Goal: Information Seeking & Learning: Find specific fact

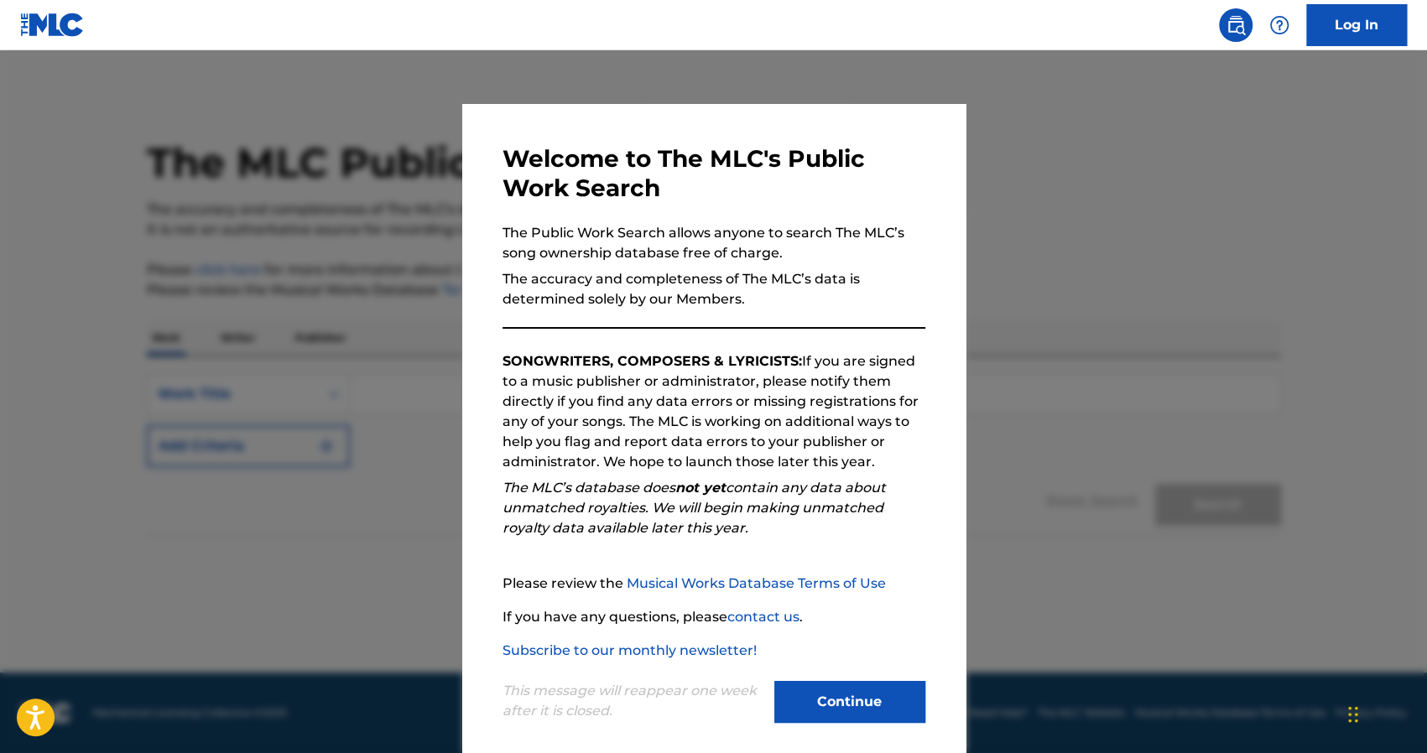
click at [830, 705] on button "Continue" at bounding box center [849, 702] width 151 height 42
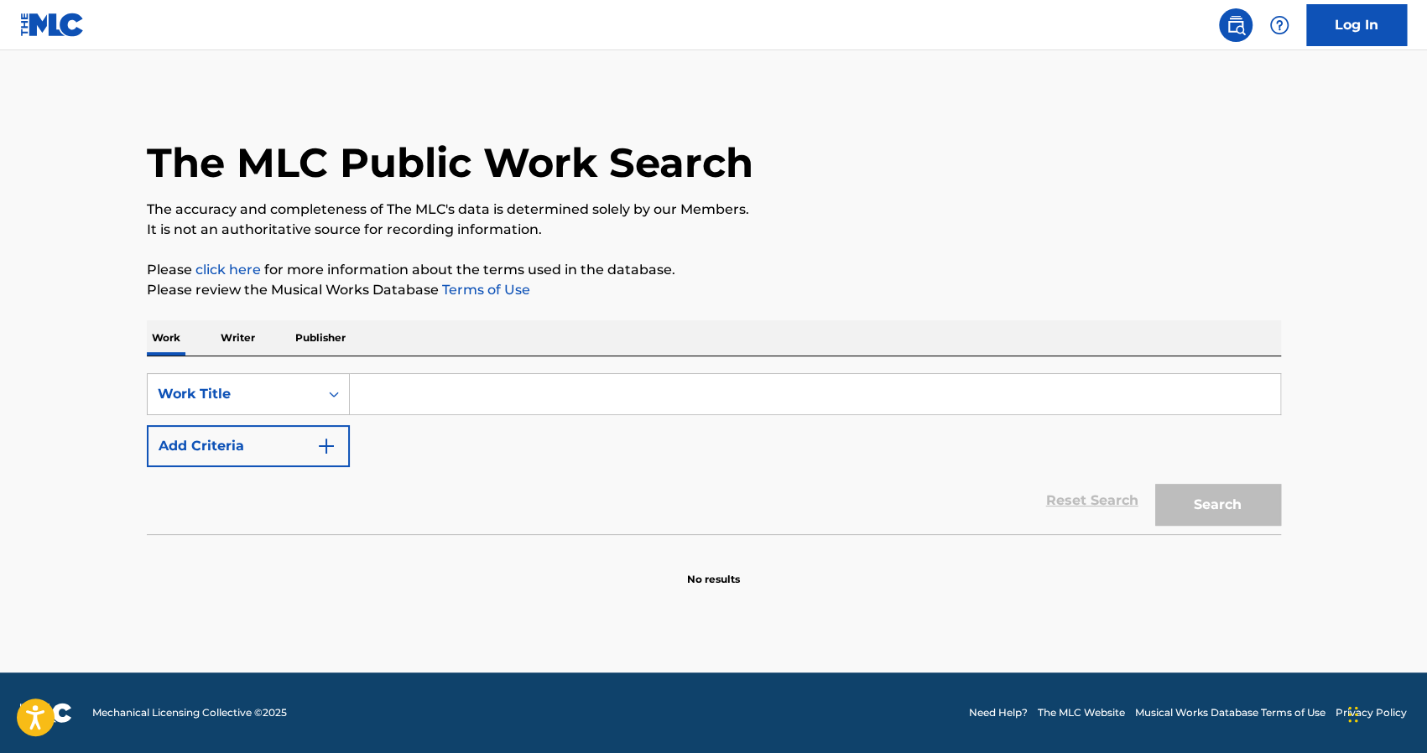
click at [395, 396] on input "Search Form" at bounding box center [815, 394] width 930 height 40
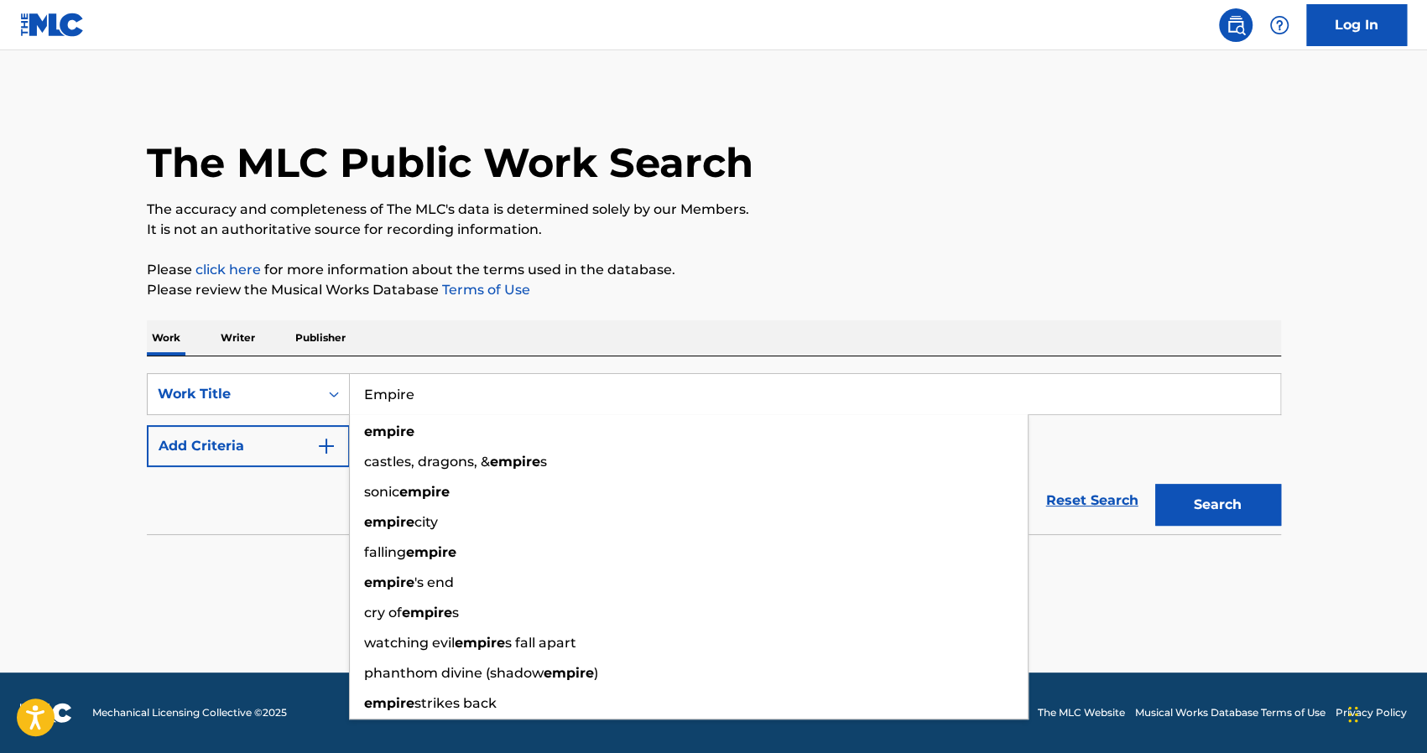
type input "Empire"
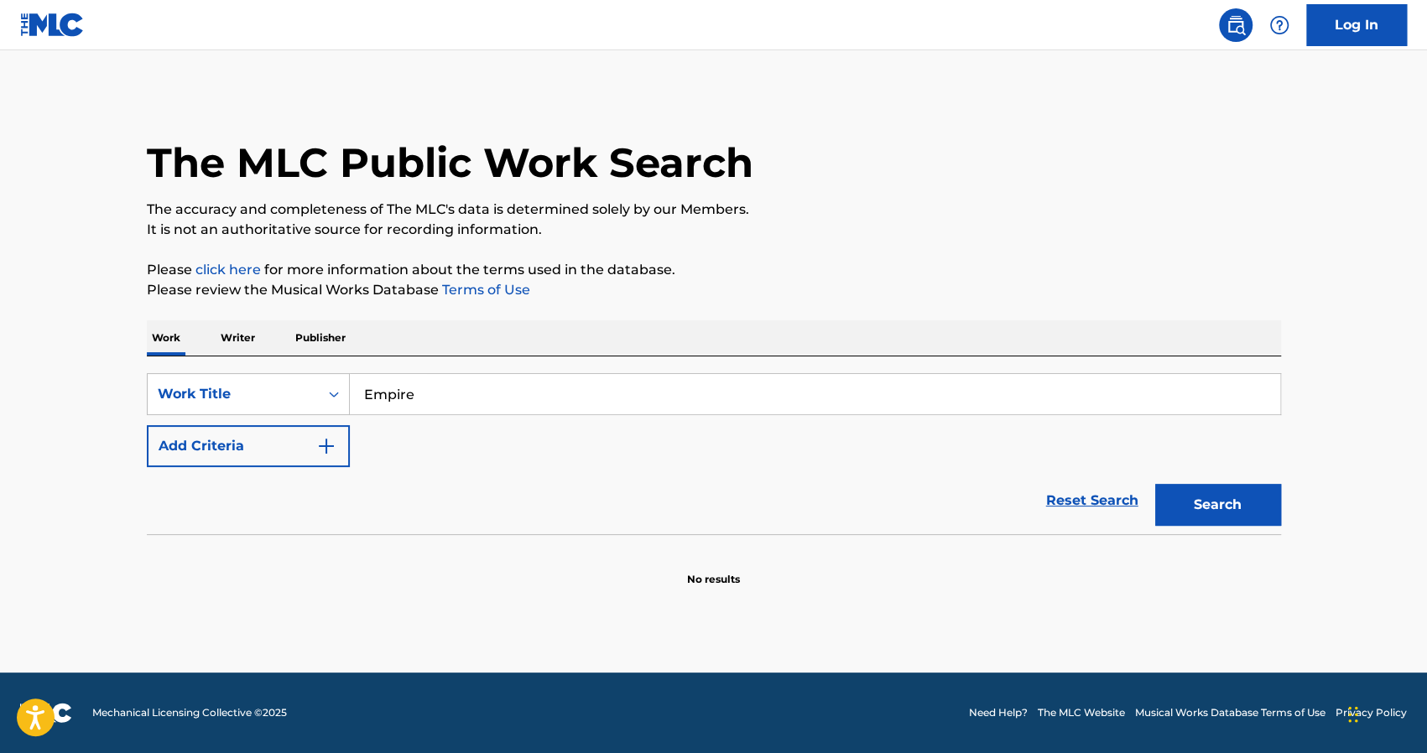
click at [234, 336] on p "Writer" at bounding box center [238, 337] width 44 height 35
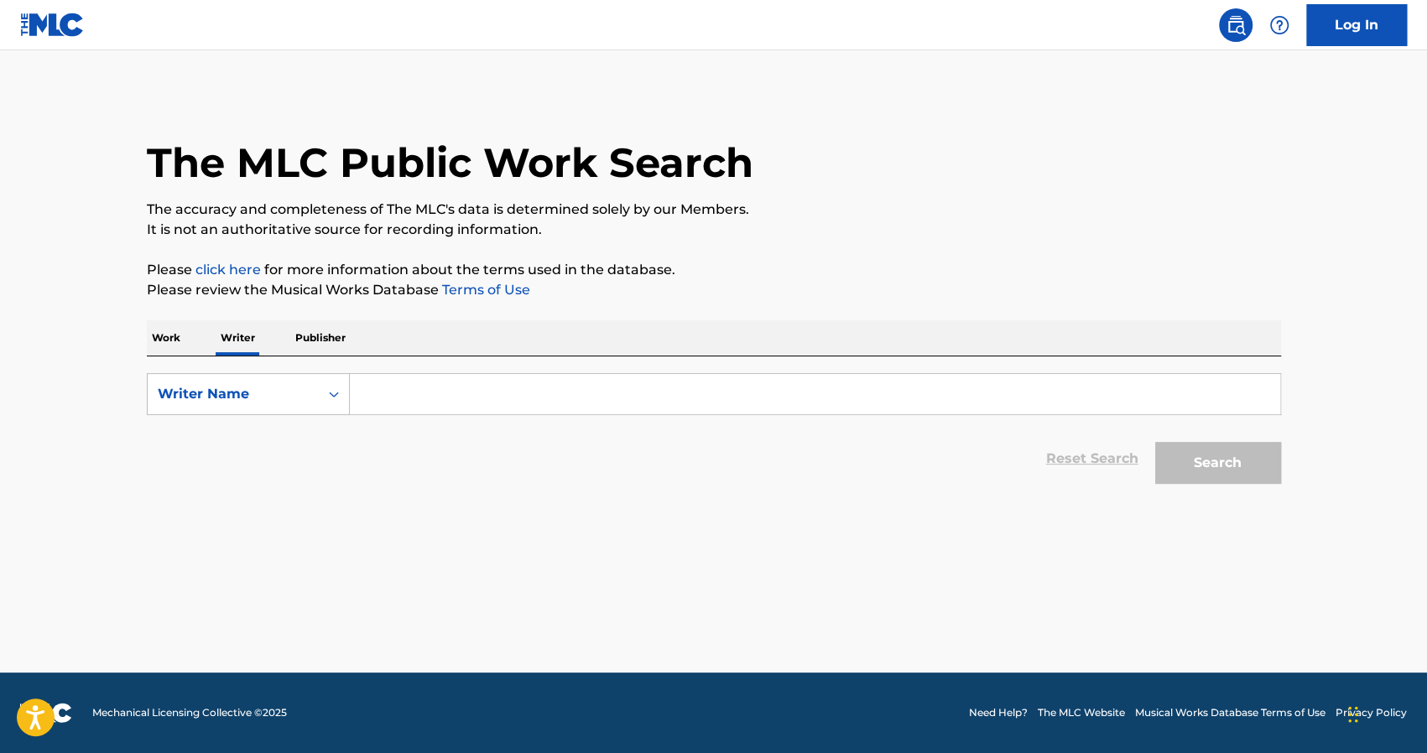
click at [386, 402] on input "Search Form" at bounding box center [815, 394] width 930 height 40
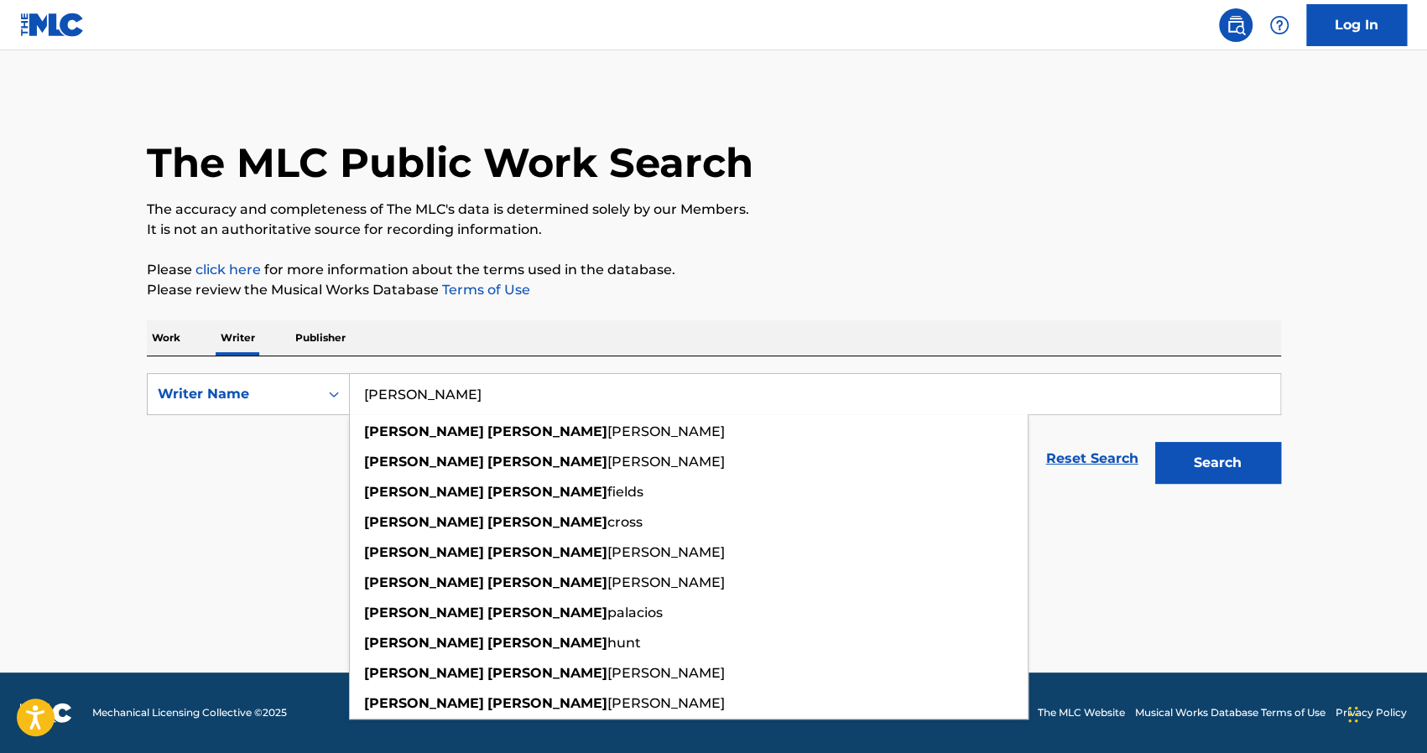
type input "[PERSON_NAME]"
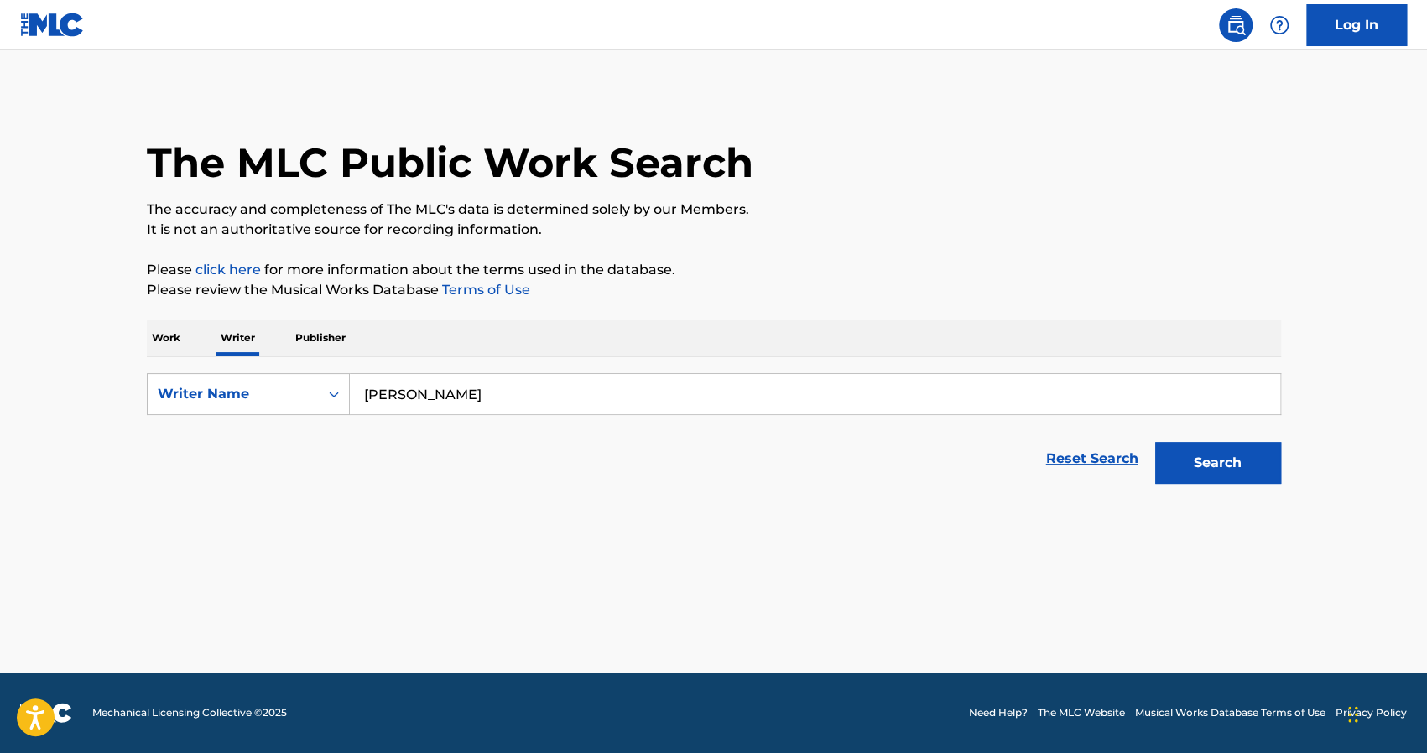
click at [1196, 458] on button "Search" at bounding box center [1218, 463] width 126 height 42
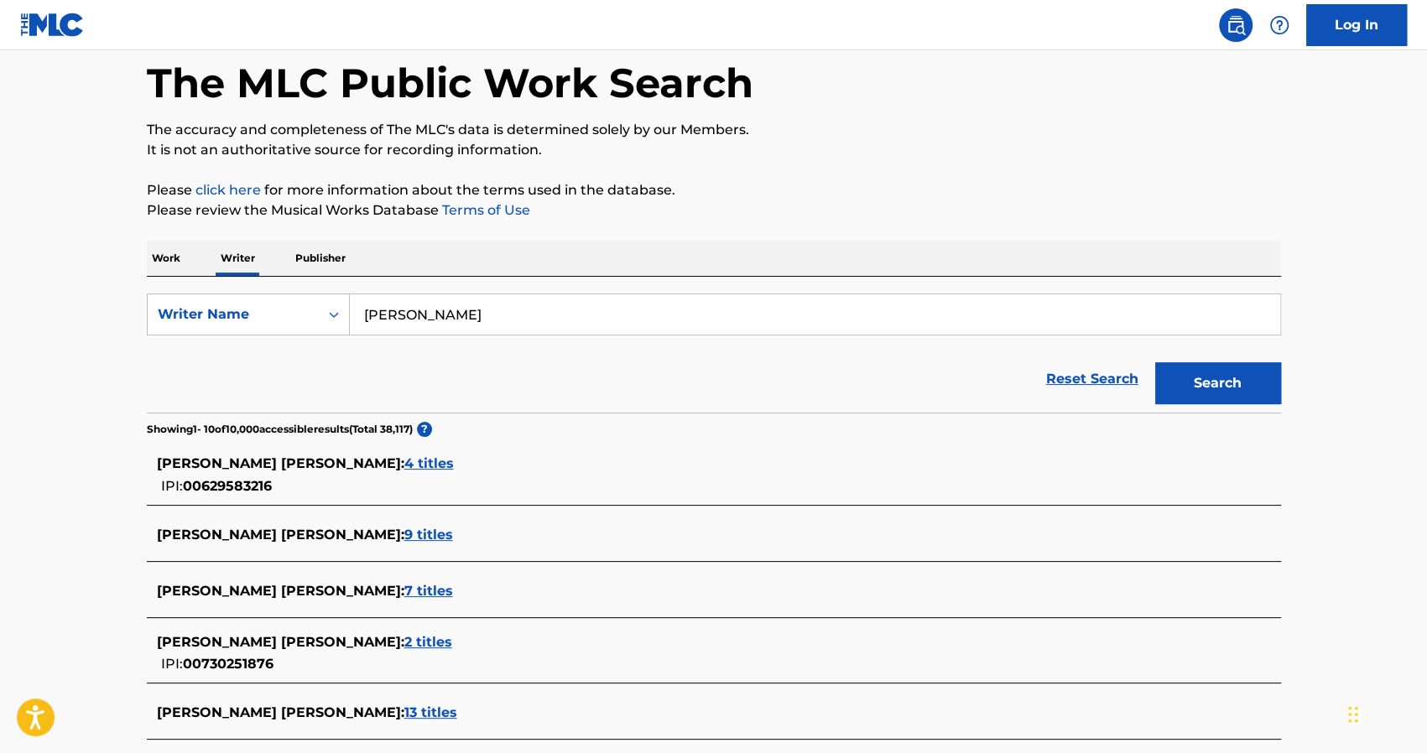
scroll to position [252, 0]
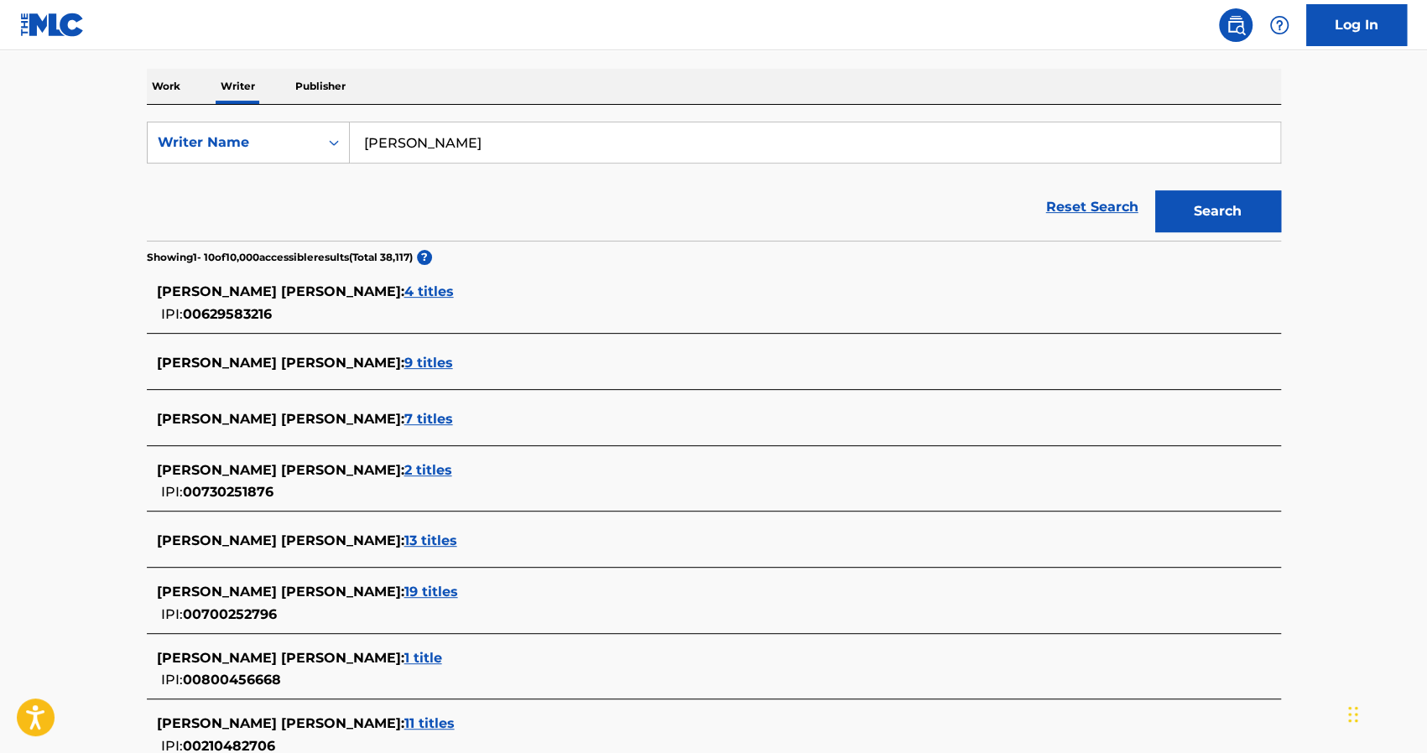
click at [404, 467] on span "2 titles" at bounding box center [428, 470] width 48 height 16
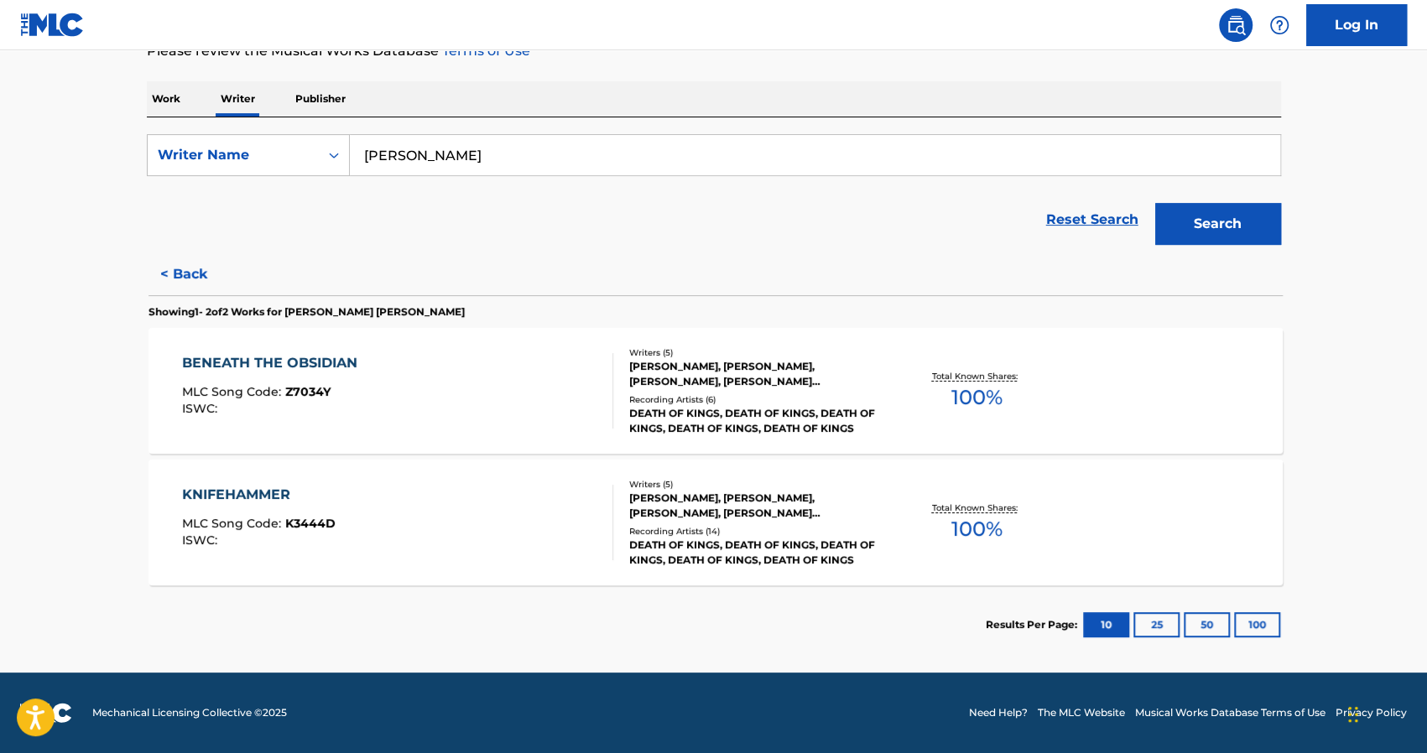
scroll to position [238, 0]
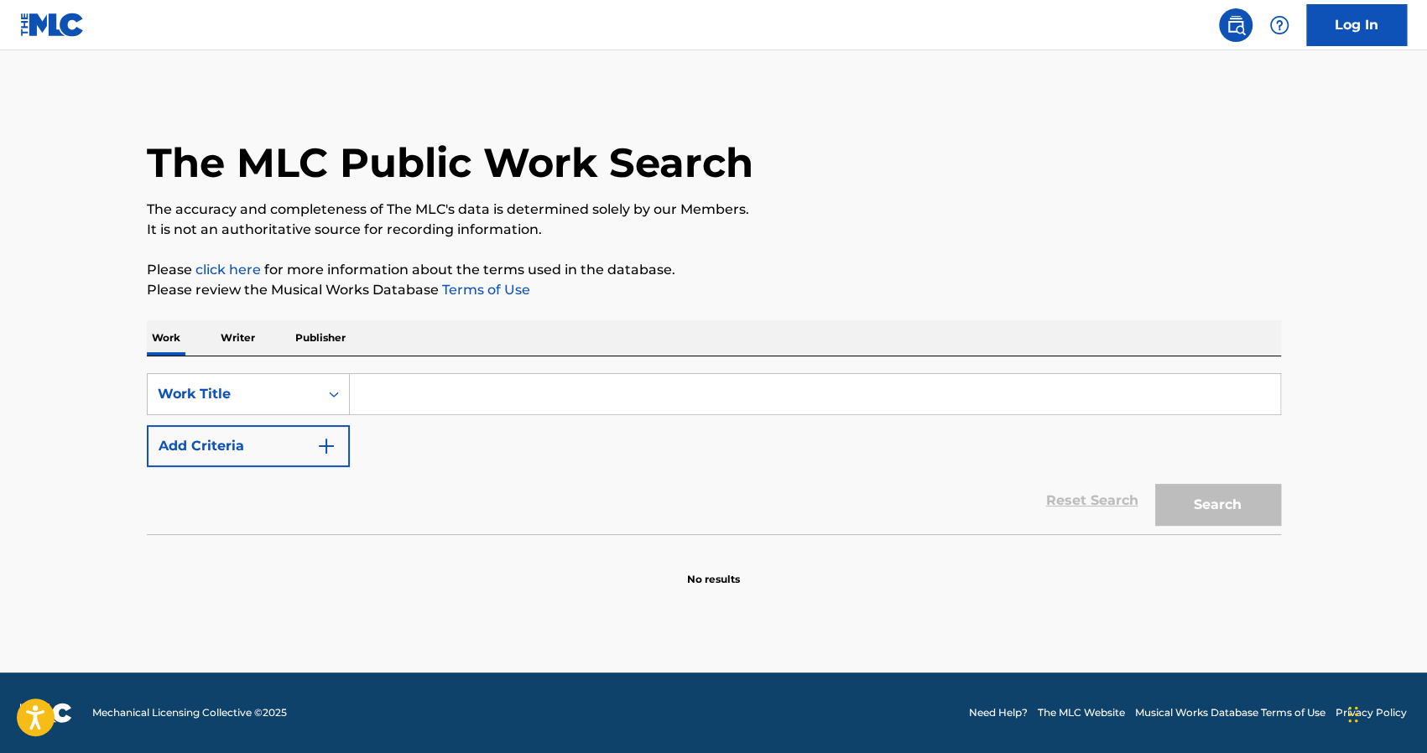
click at [443, 392] on input "Search Form" at bounding box center [815, 394] width 930 height 40
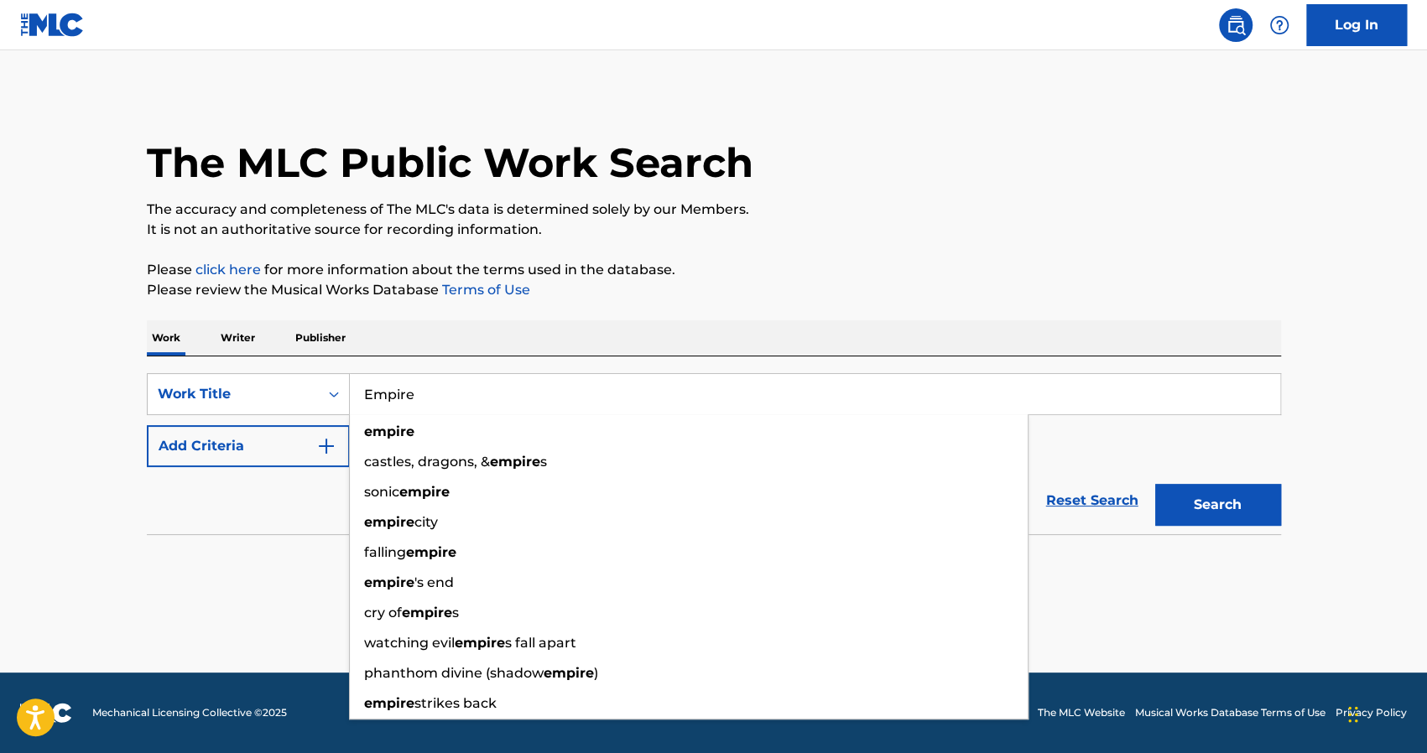
type input "Empire"
click at [1200, 507] on button "Search" at bounding box center [1218, 505] width 126 height 42
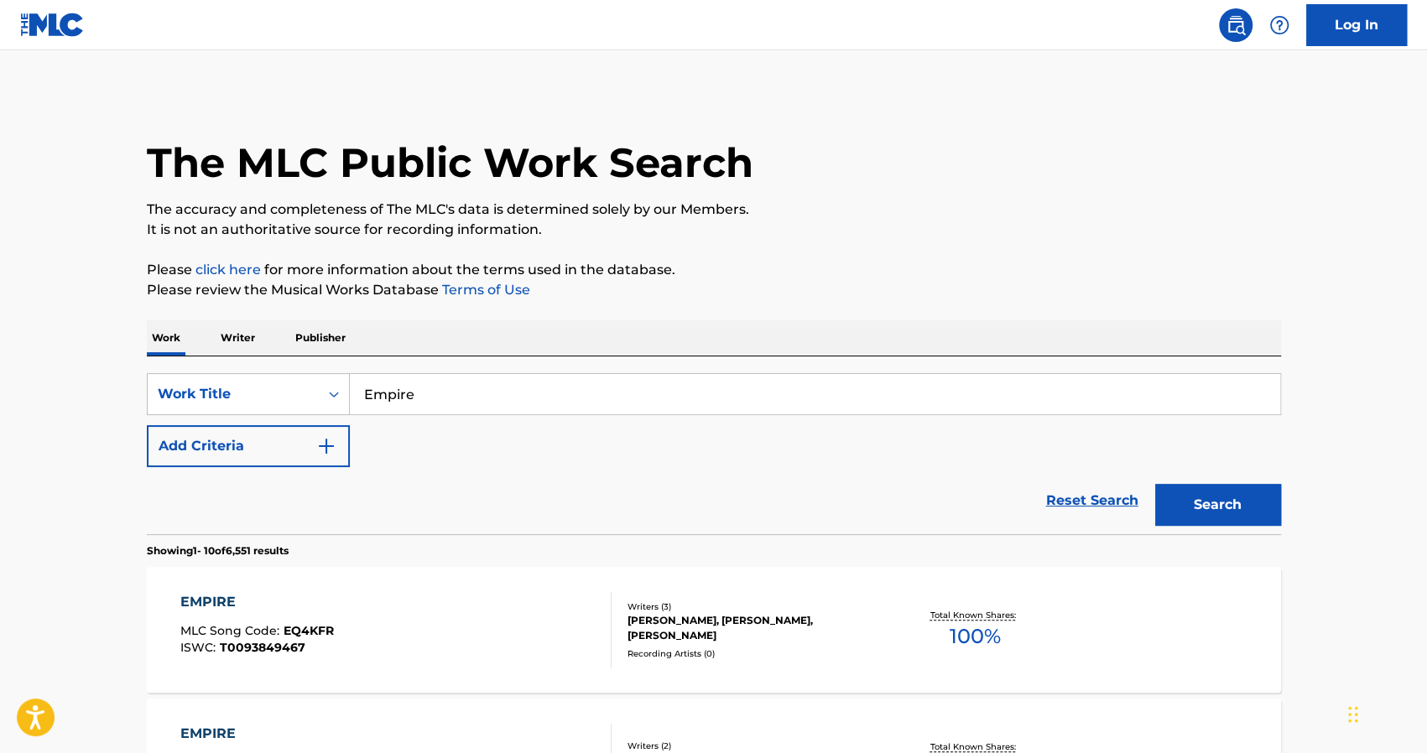
click at [323, 445] on img "Search Form" at bounding box center [326, 446] width 20 height 20
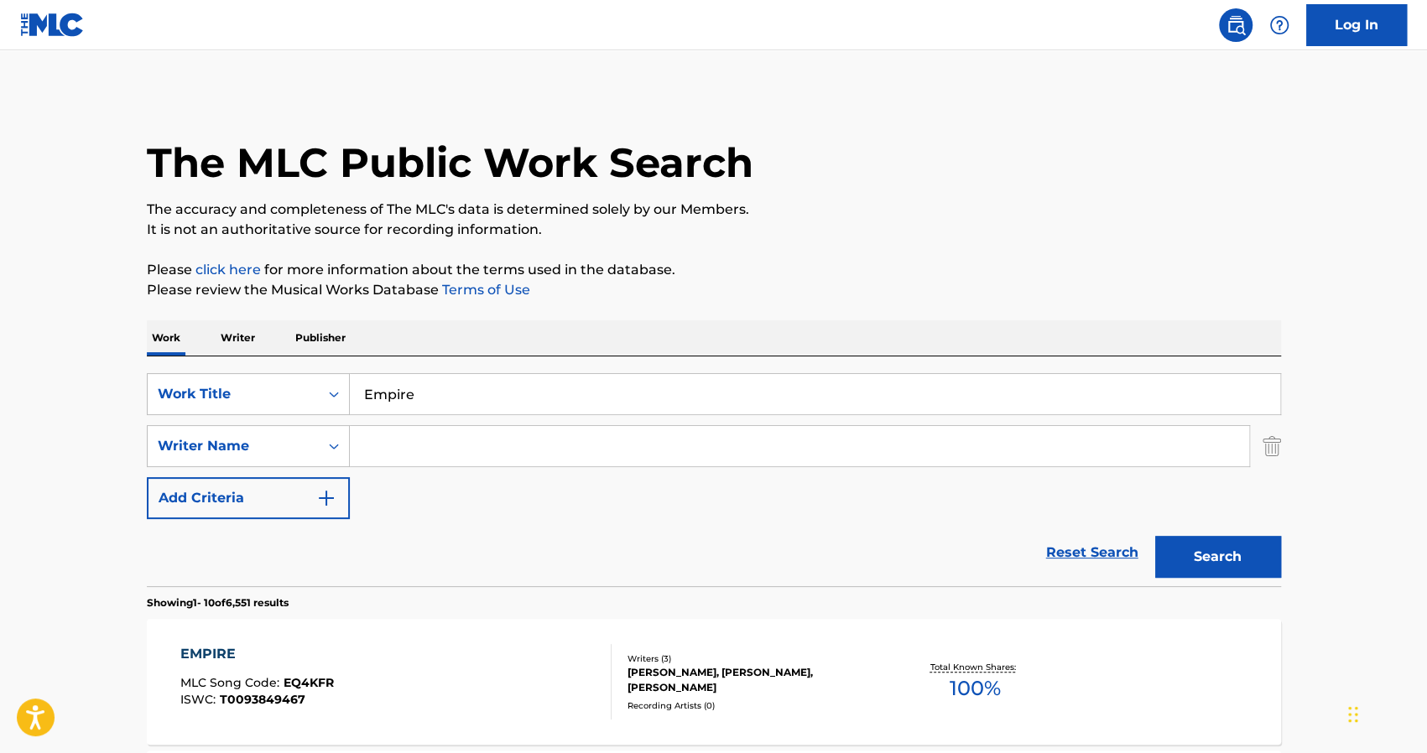
click at [427, 451] on input "Search Form" at bounding box center [799, 446] width 899 height 40
click at [809, 286] on p "Please review the Musical Works Database Terms of Use" at bounding box center [714, 290] width 1134 height 20
click at [1200, 556] on button "Search" at bounding box center [1218, 557] width 126 height 42
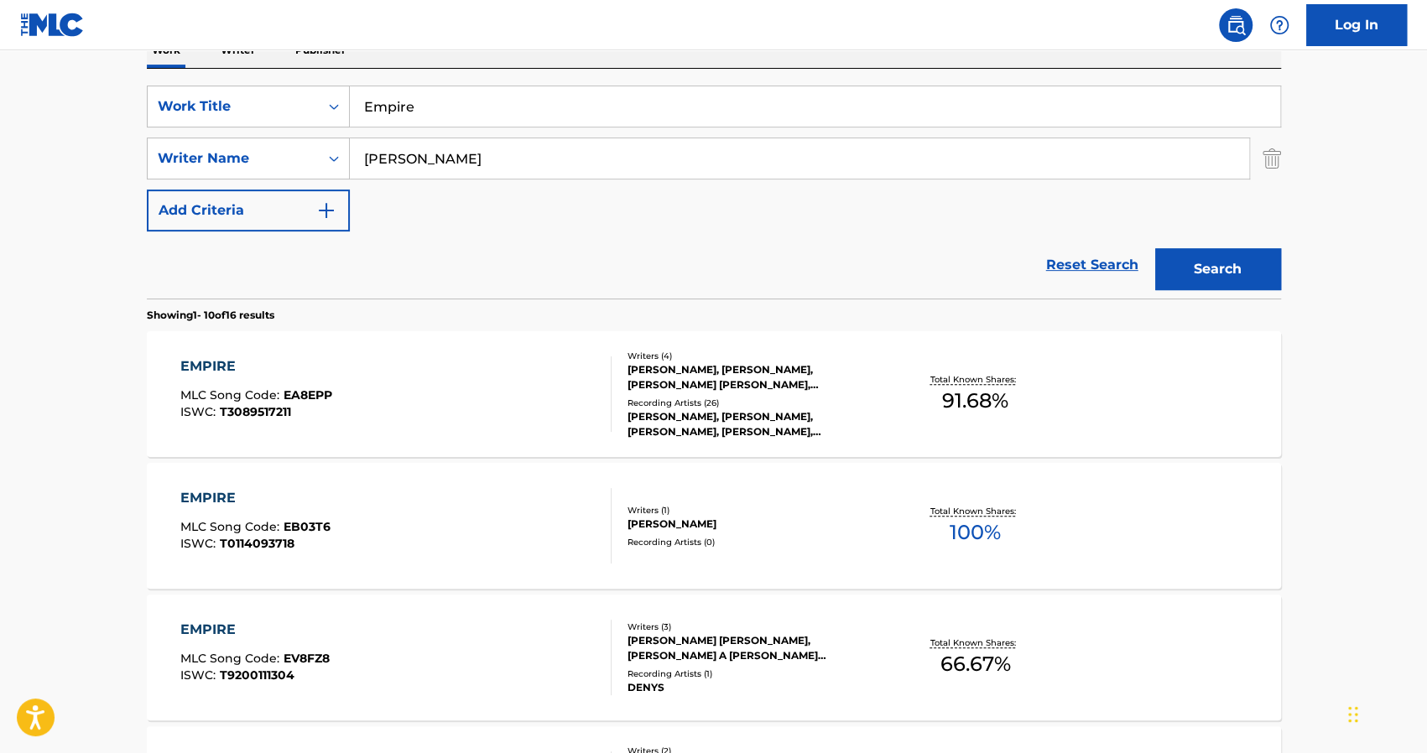
scroll to position [252, 0]
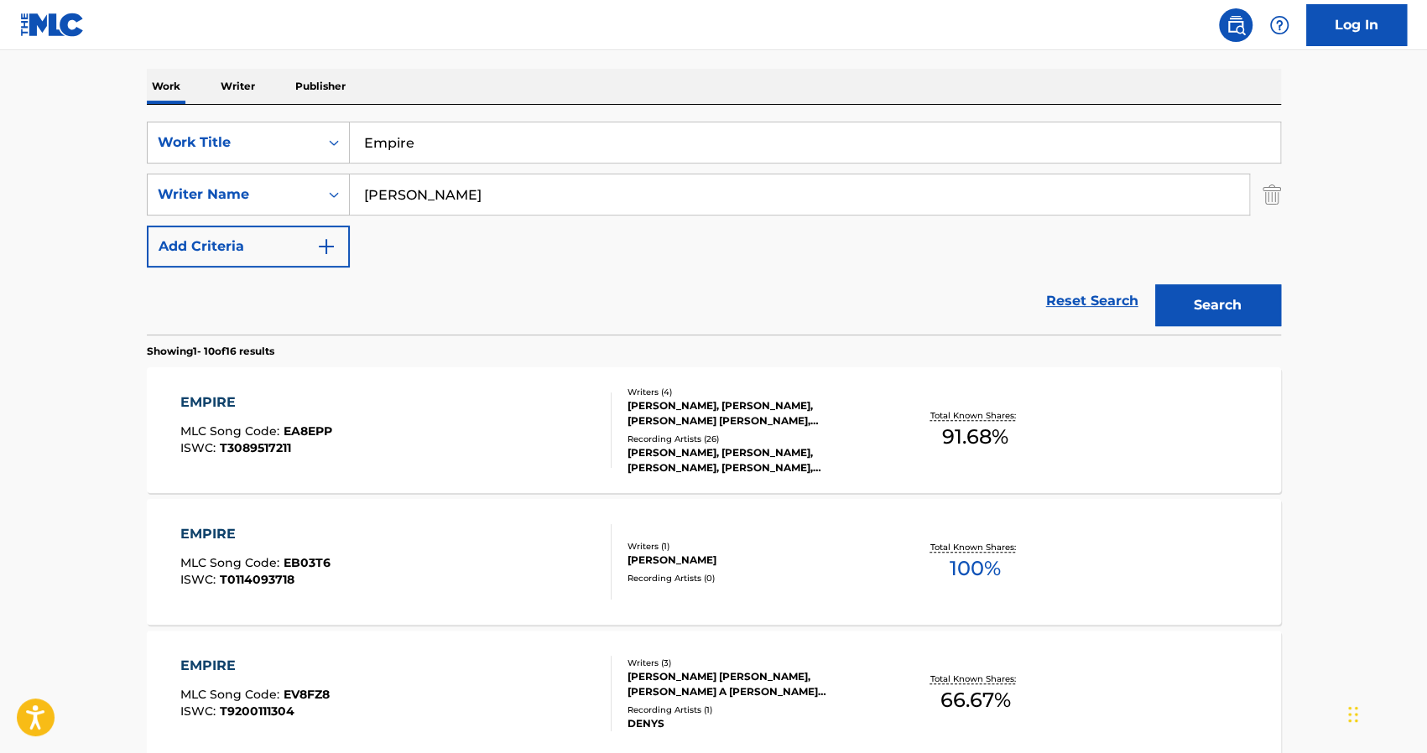
click at [252, 246] on button "Add Criteria" at bounding box center [248, 247] width 203 height 42
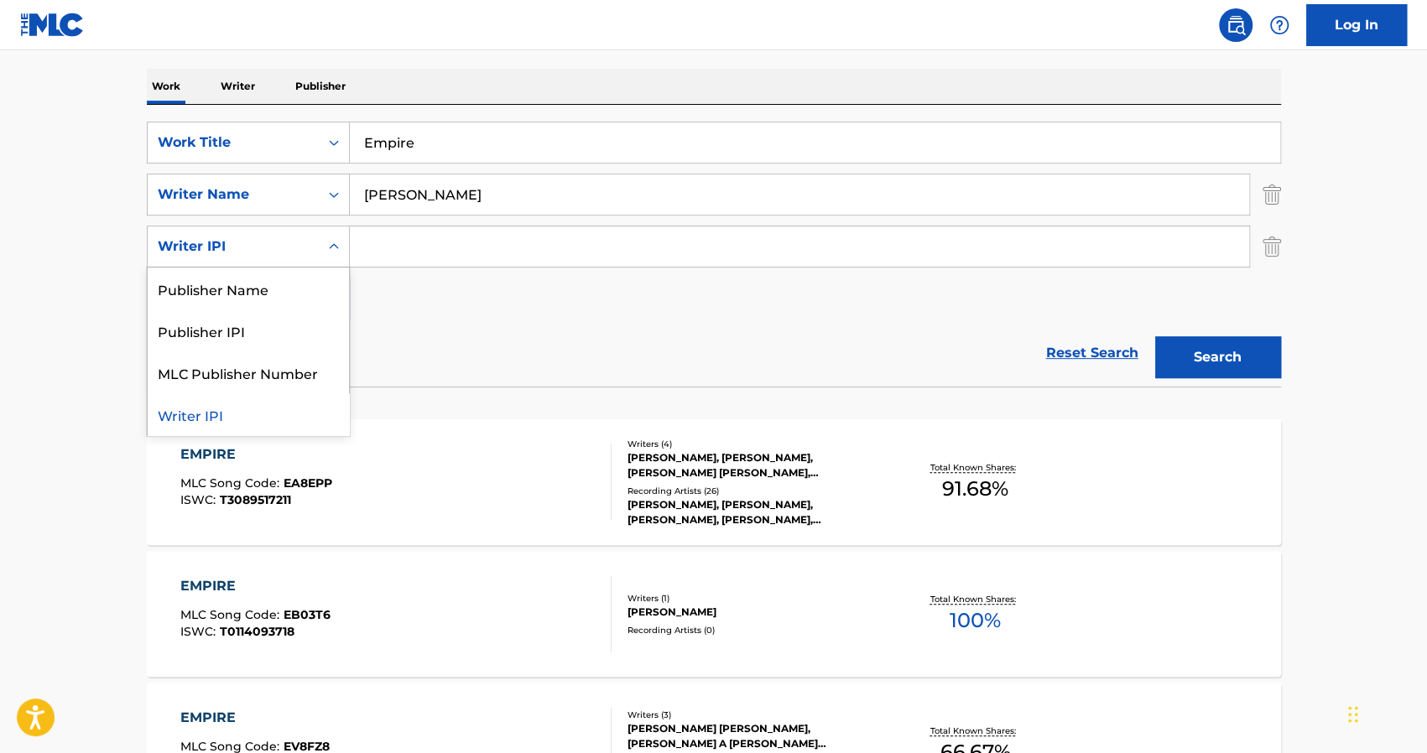
click at [337, 247] on icon "Search Form" at bounding box center [333, 246] width 17 height 17
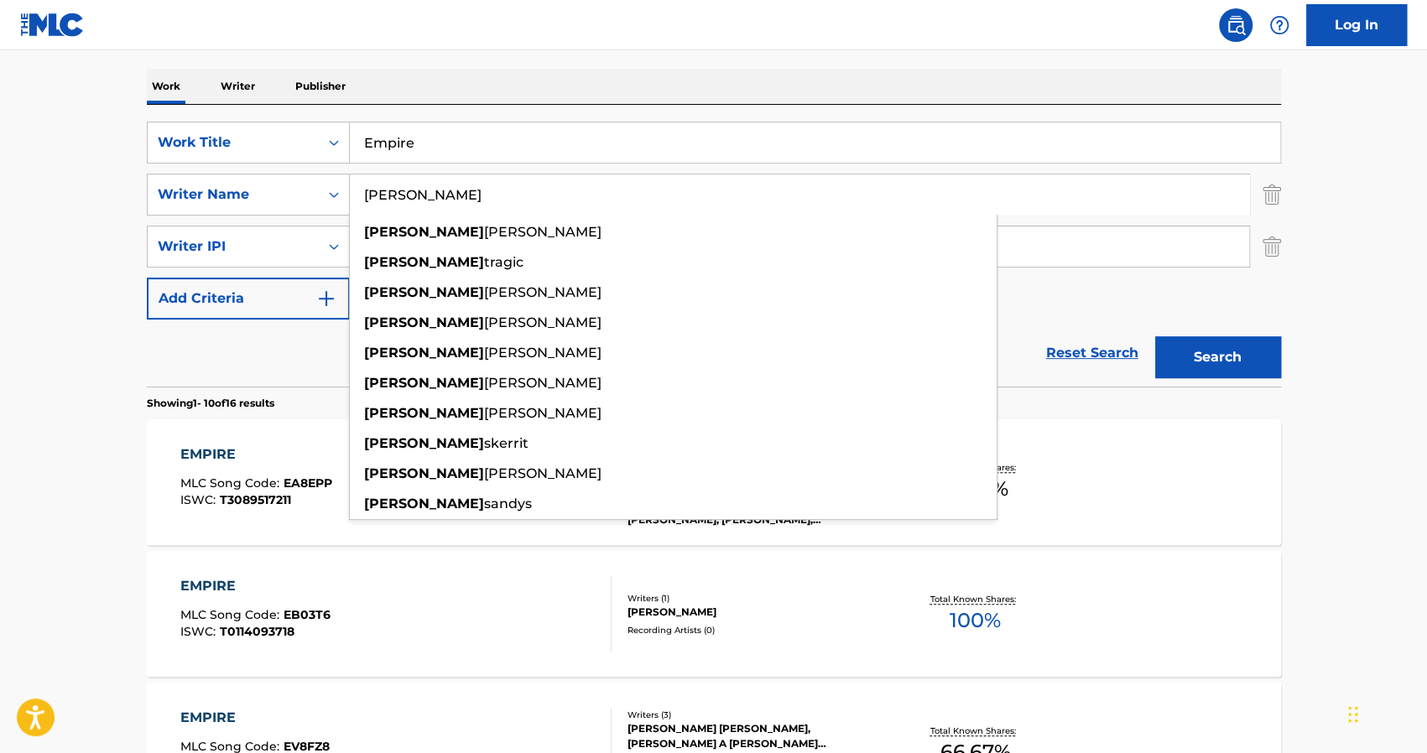
click at [364, 200] on input "[PERSON_NAME]" at bounding box center [799, 194] width 899 height 40
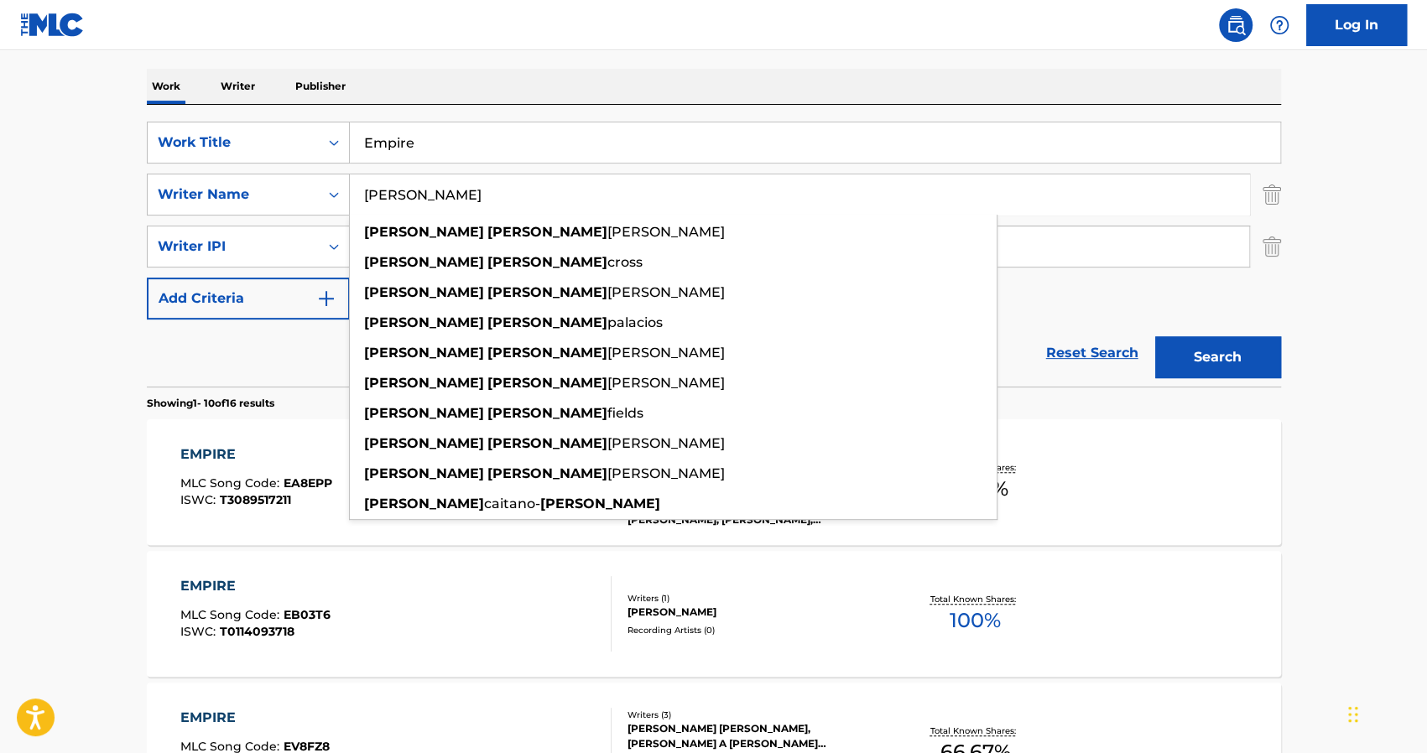
type input "[PERSON_NAME]"
click at [1211, 356] on button "Search" at bounding box center [1218, 357] width 126 height 42
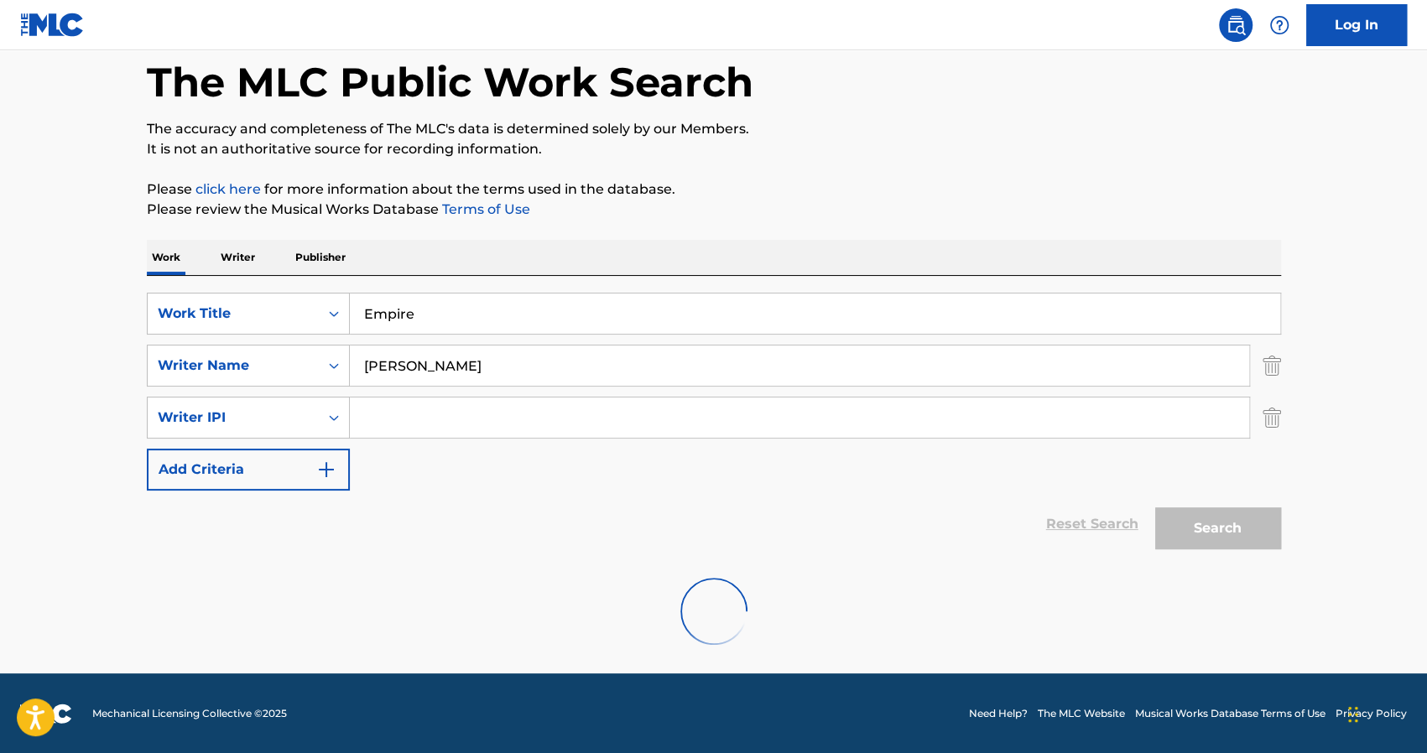
scroll to position [26, 0]
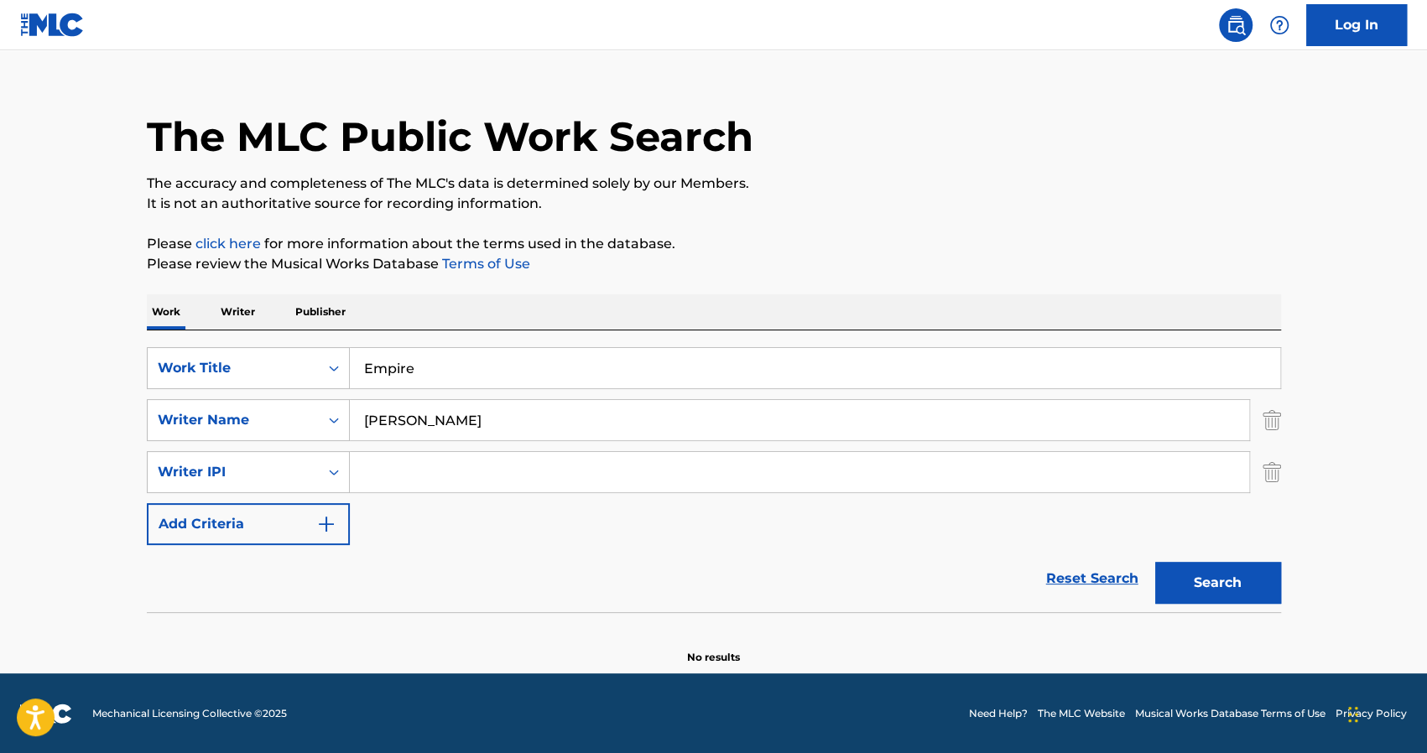
click at [371, 367] on input "Empire" at bounding box center [815, 368] width 930 height 40
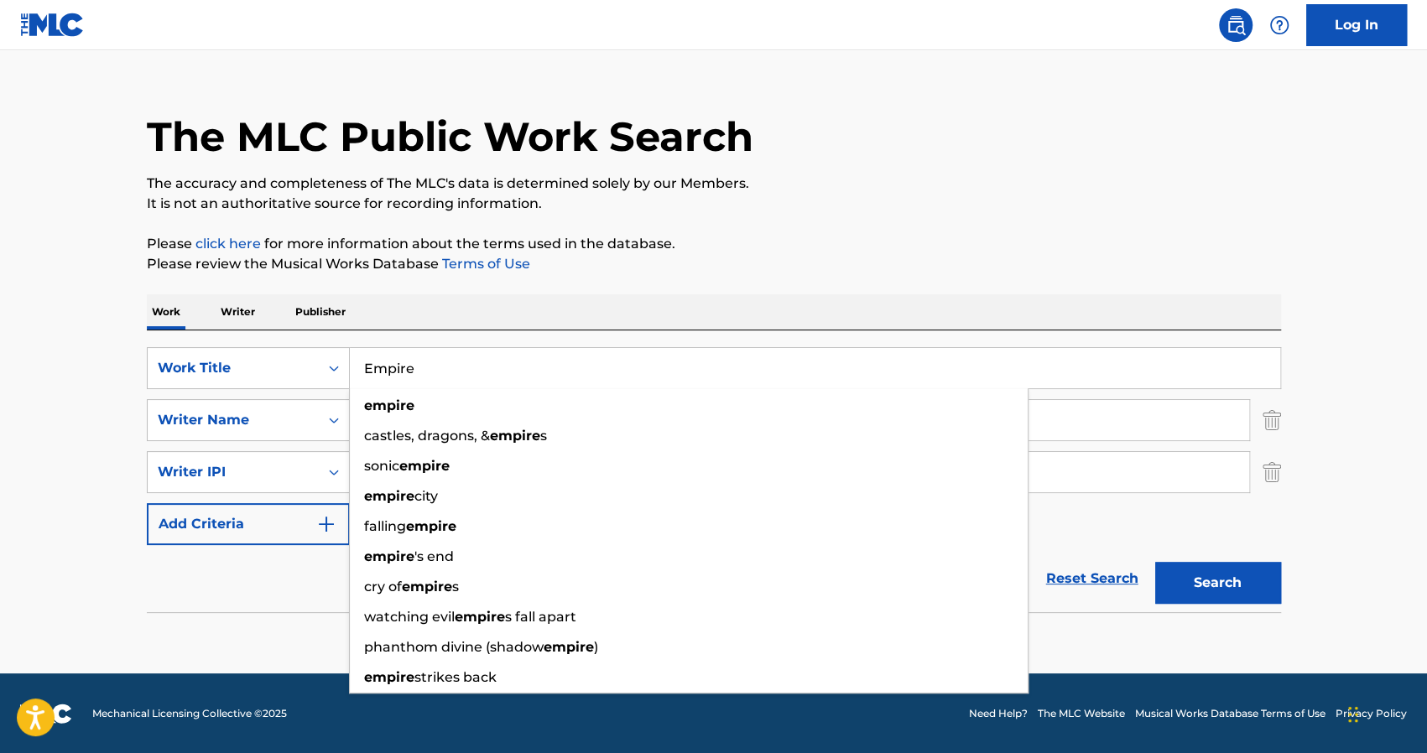
click at [371, 367] on input "Empire" at bounding box center [815, 368] width 930 height 40
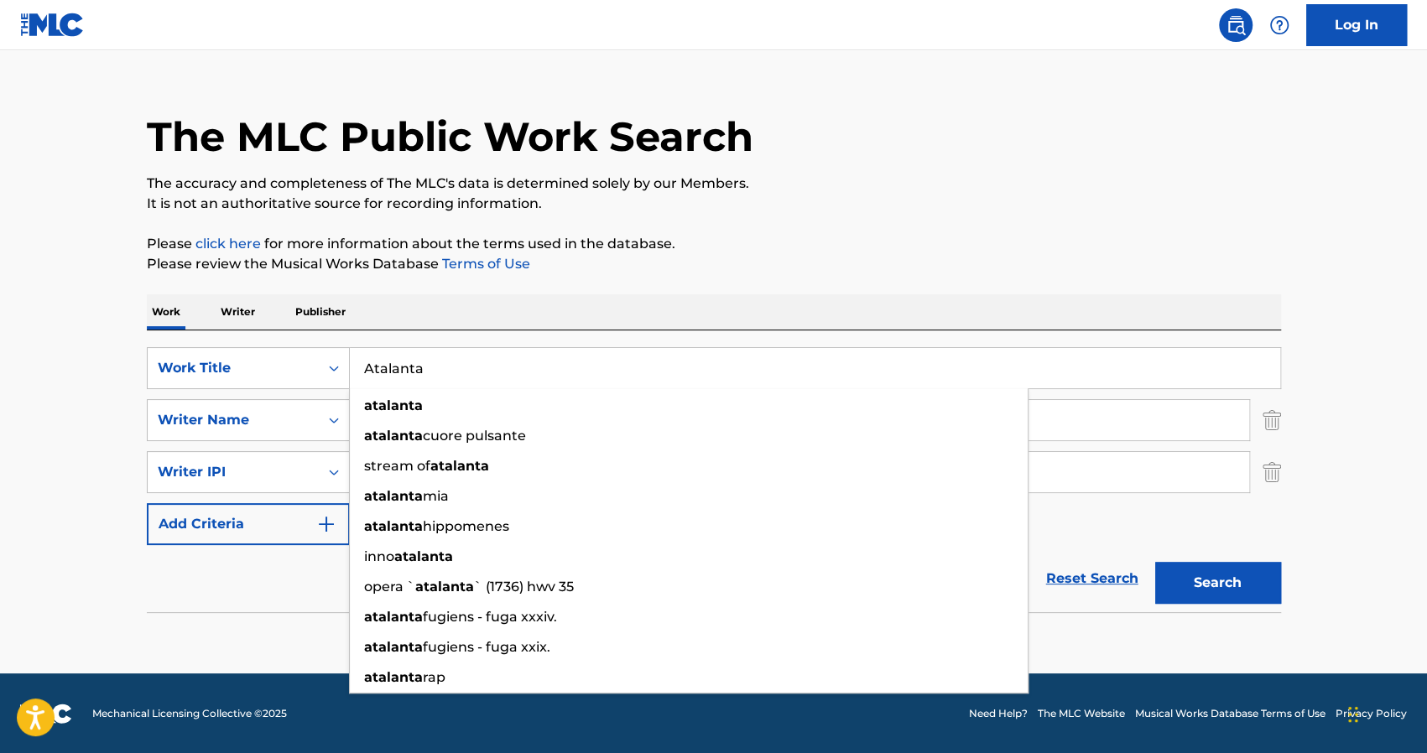
type input "Atalanta"
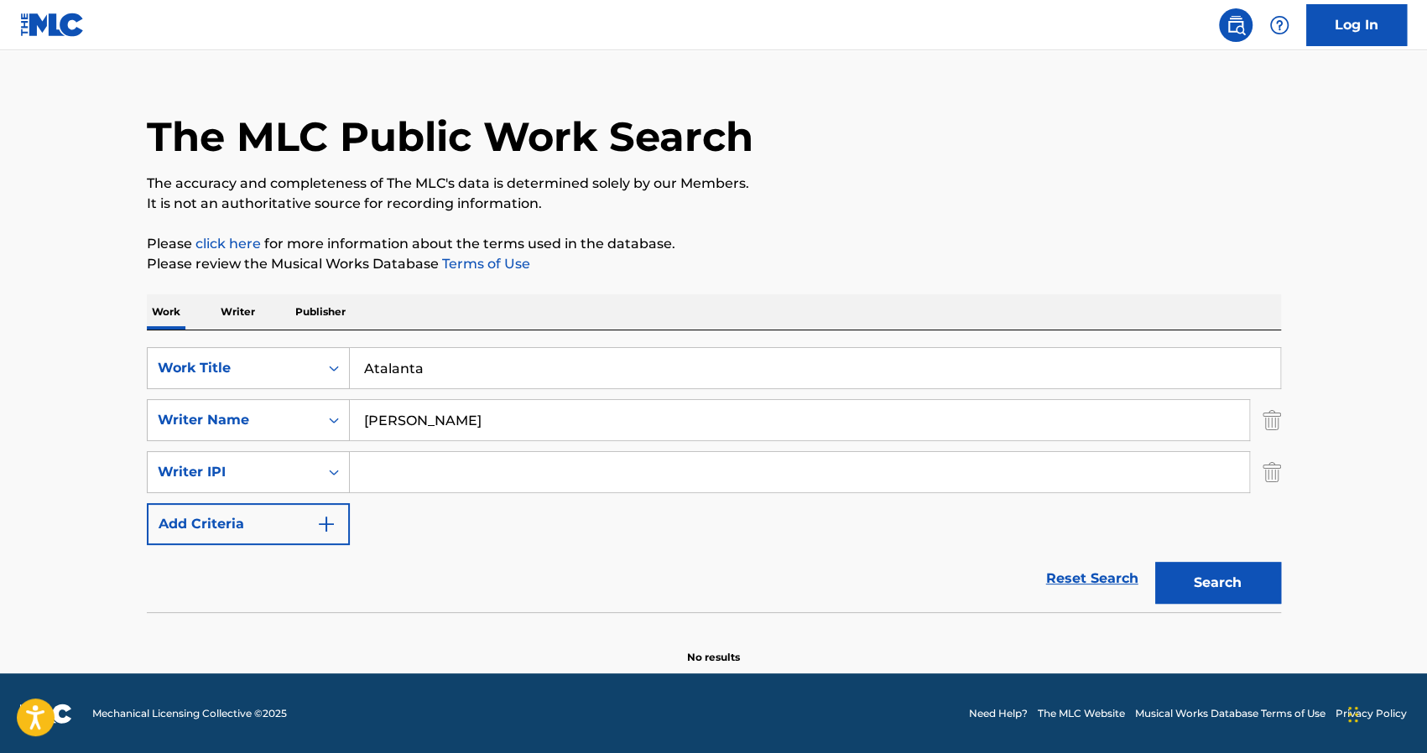
click at [686, 288] on div "The MLC Public Work Search The accuracy and completeness of The MLC's data is d…" at bounding box center [714, 365] width 1174 height 599
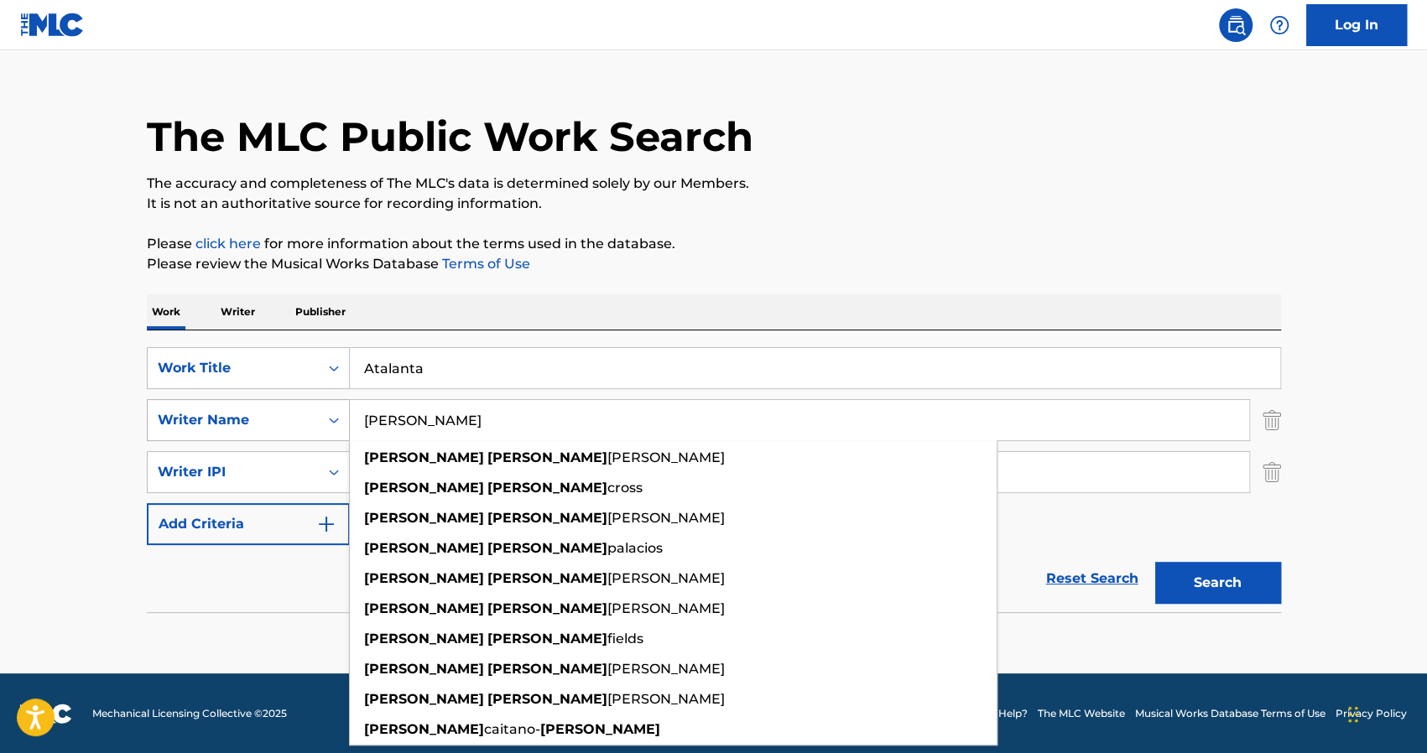
drag, startPoint x: 417, startPoint y: 420, endPoint x: 310, endPoint y: 414, distance: 107.5
click at [310, 414] on div "SearchWithCriteria28d692c0-3701-4341-b018-ba368470677a Writer Name [PERSON_NAME…" at bounding box center [714, 420] width 1134 height 42
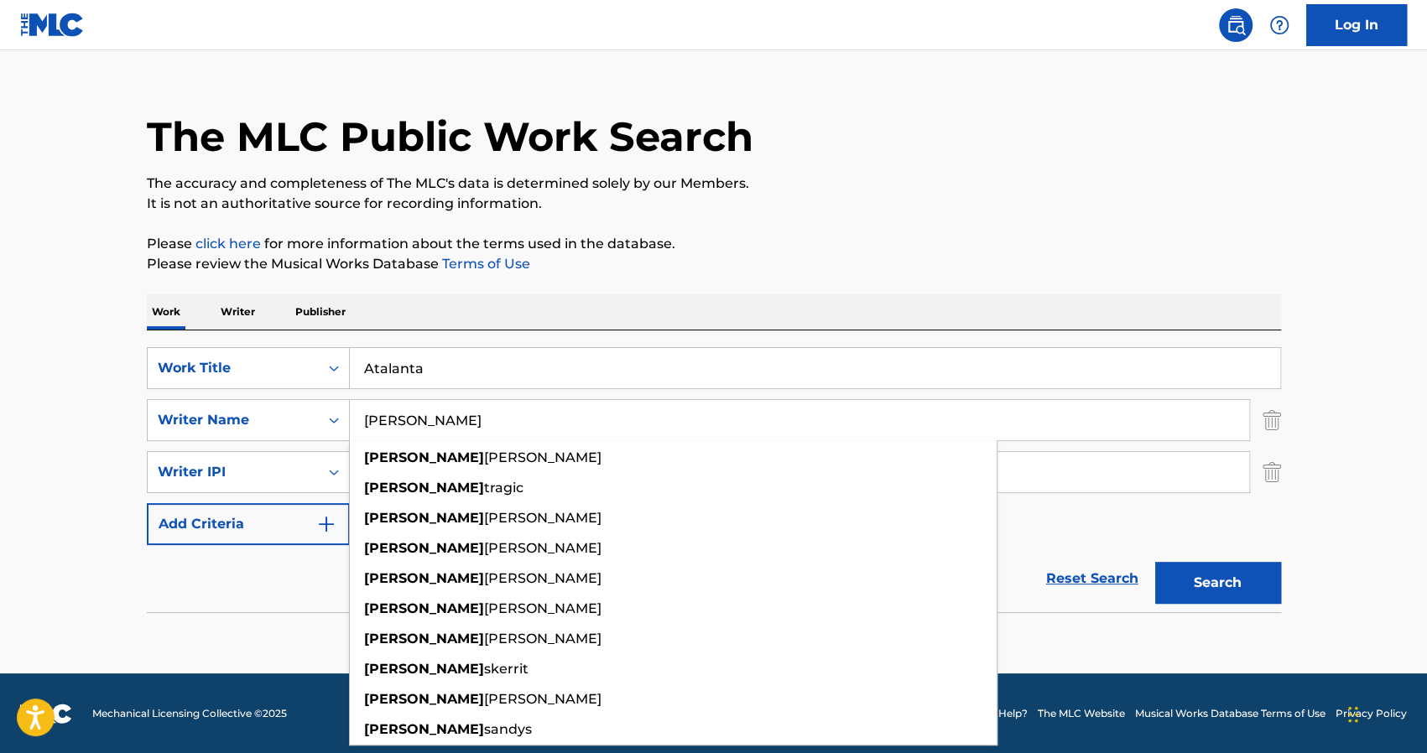
type input "[PERSON_NAME]"
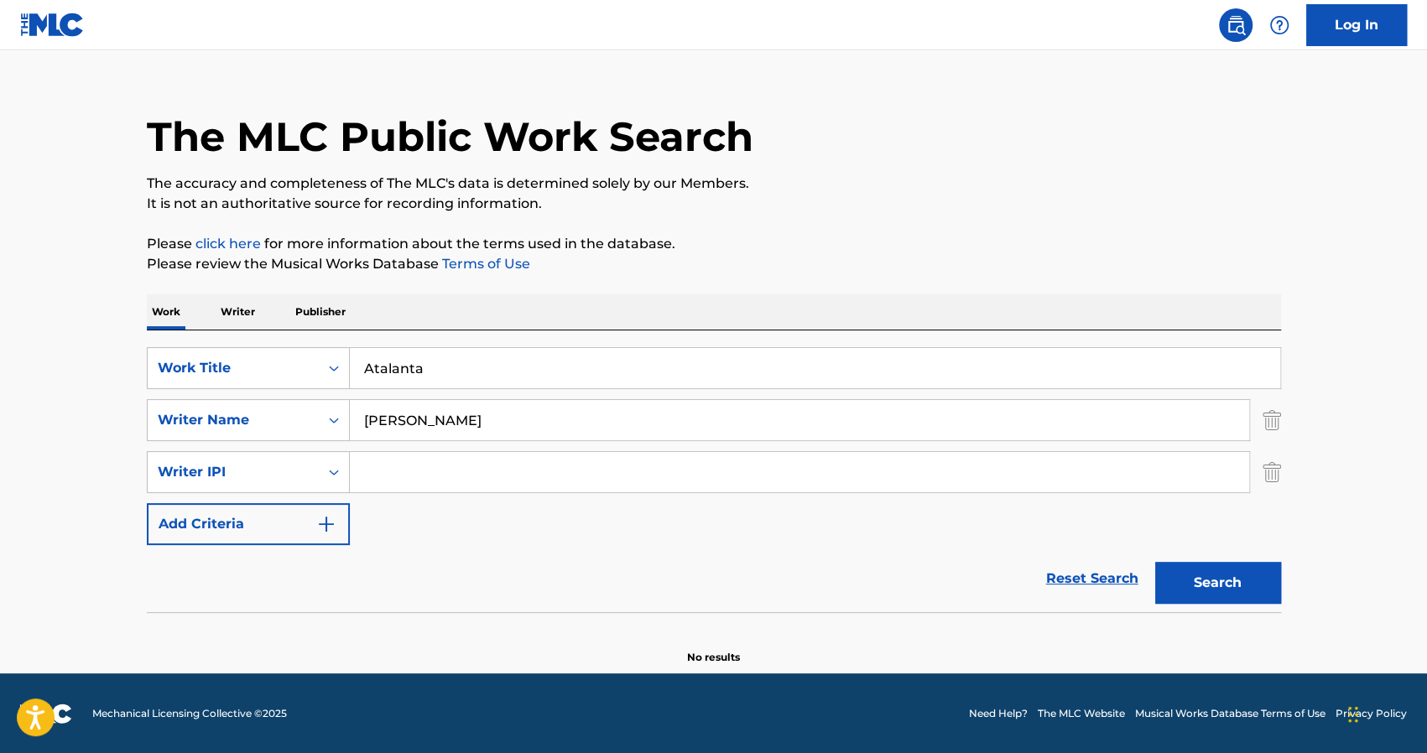
click at [1247, 588] on button "Search" at bounding box center [1218, 583] width 126 height 42
